Goal: Navigation & Orientation: Find specific page/section

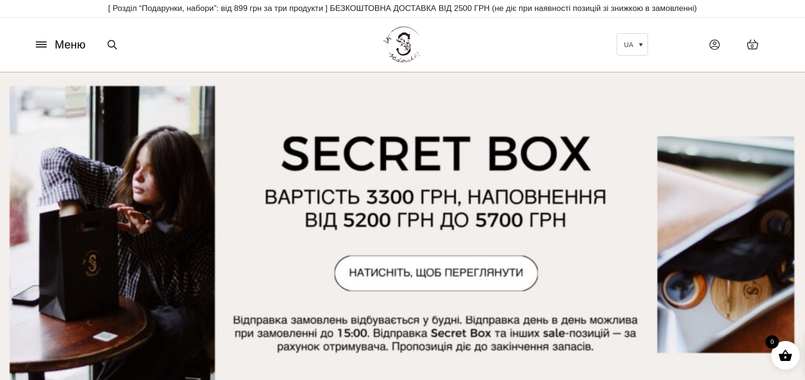
click at [47, 43] on icon at bounding box center [41, 44] width 15 height 10
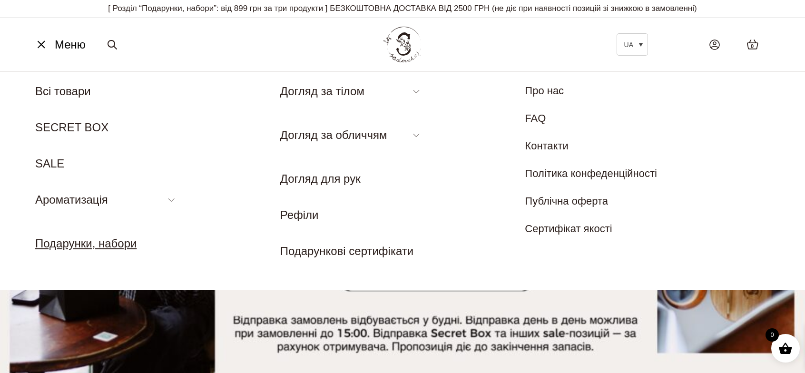
click at [103, 244] on link "Подарунки, набори" at bounding box center [85, 243] width 101 height 13
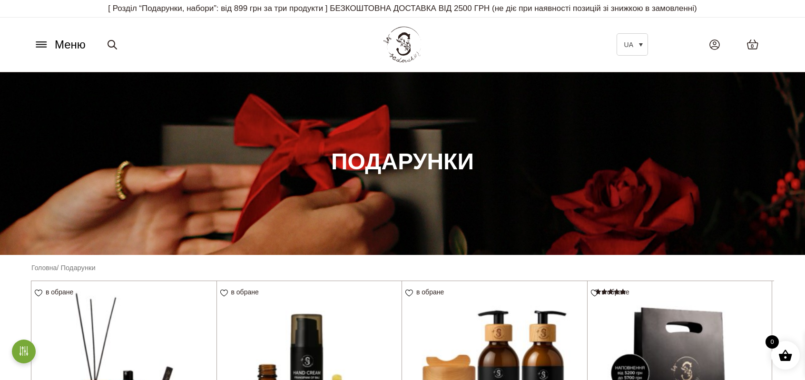
click at [51, 41] on button "Меню" at bounding box center [60, 45] width 58 height 18
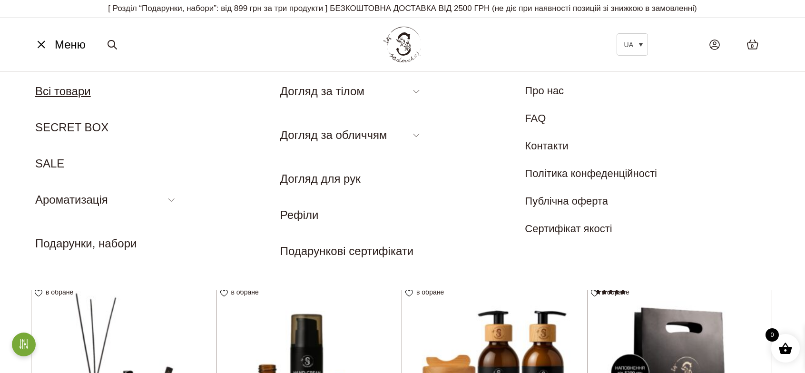
click at [57, 93] on link "Всі товари" at bounding box center [63, 91] width 56 height 13
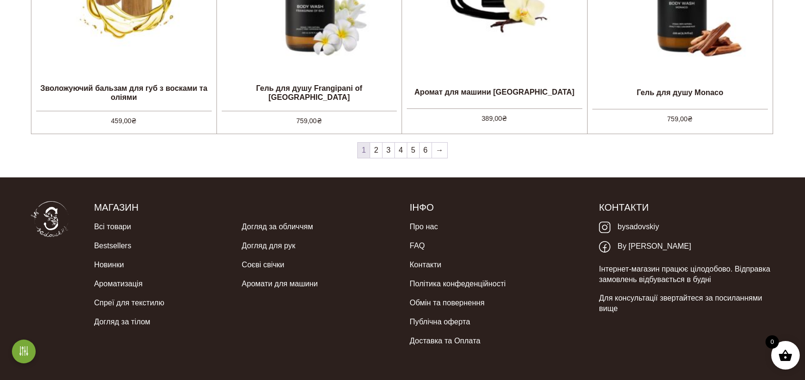
scroll to position [1037, 0]
